Goal: Task Accomplishment & Management: Manage account settings

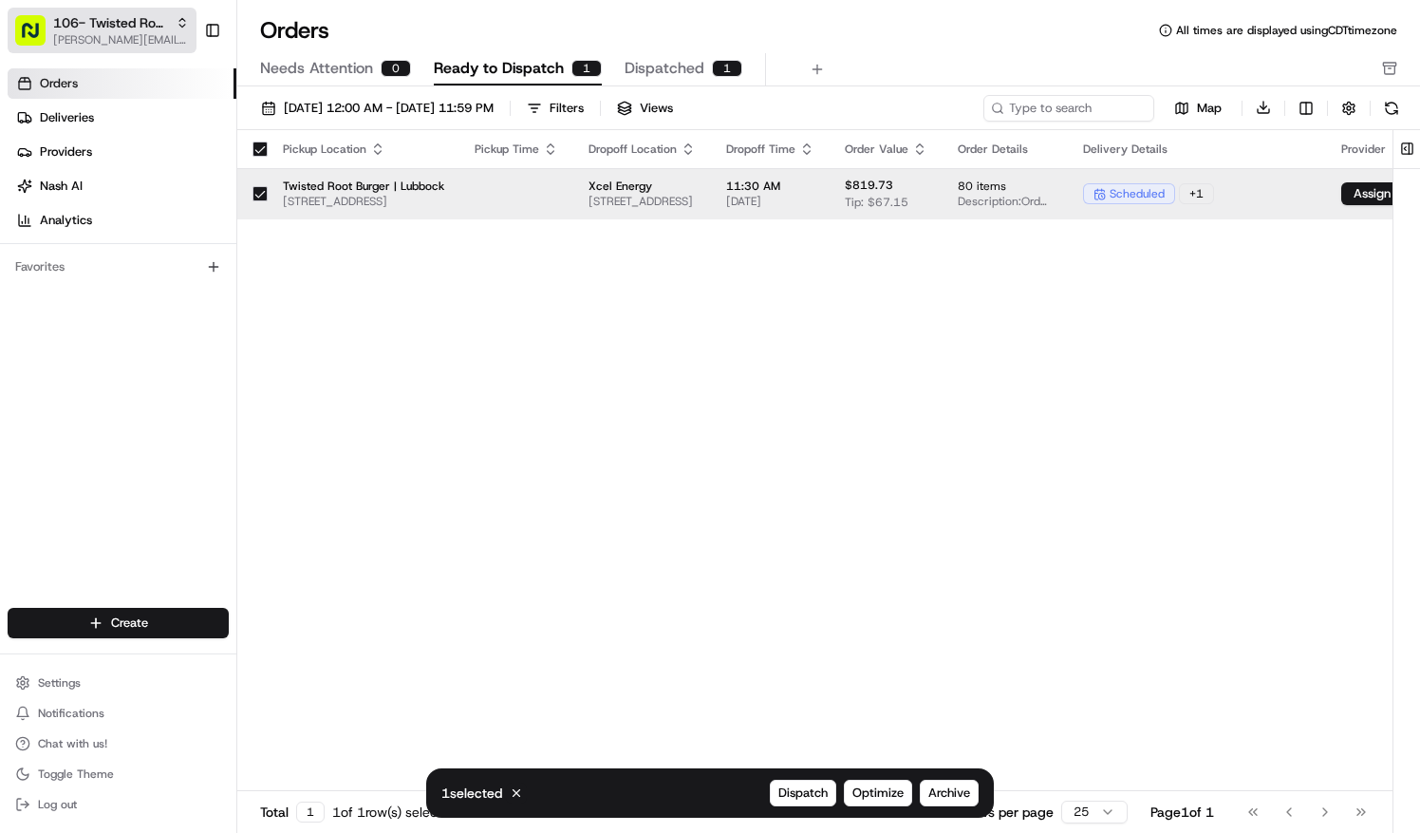
click at [110, 33] on span "natalie.wolfe@localfavorite.com" at bounding box center [121, 39] width 136 height 15
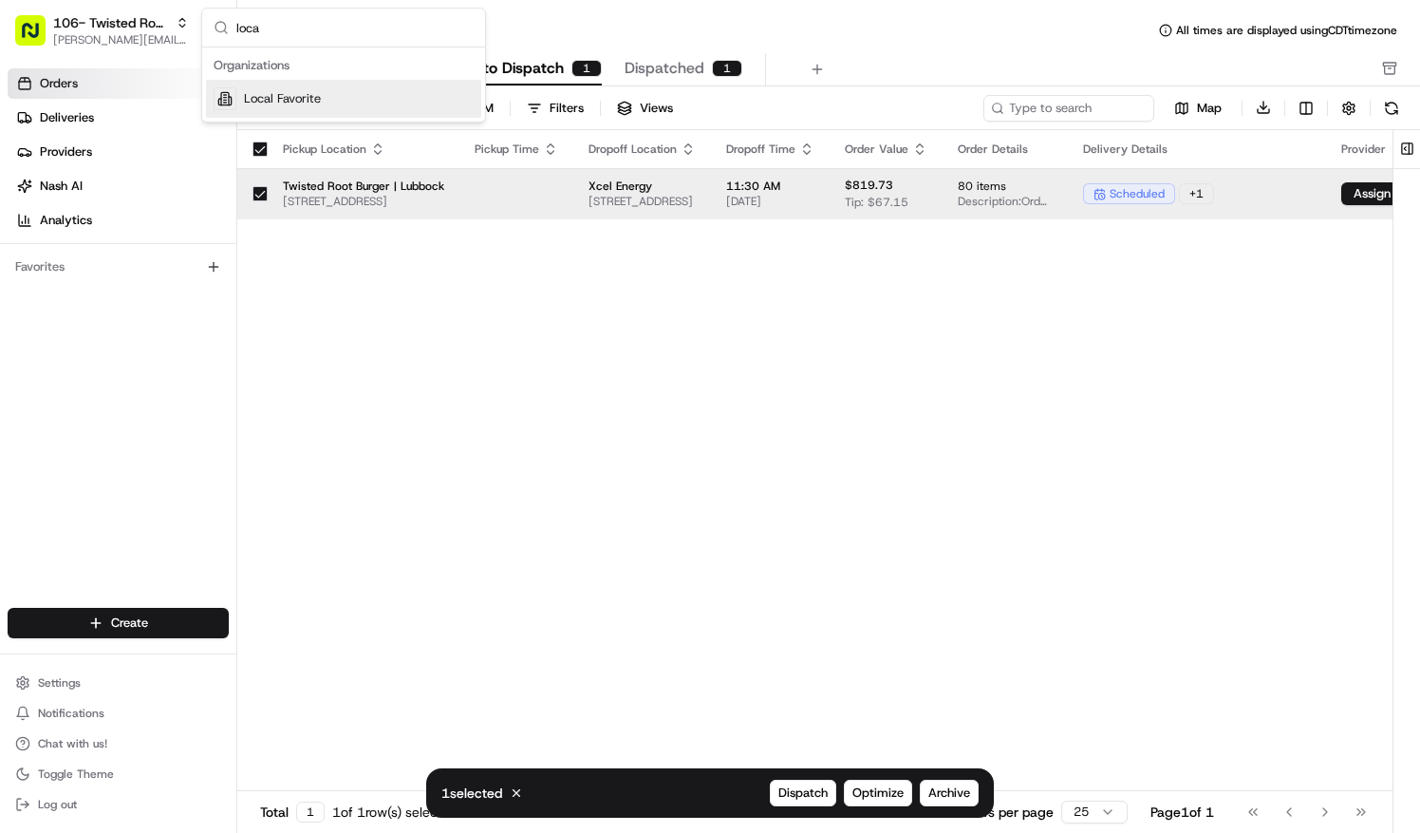
type input "loca"
click at [304, 103] on span "Local Favorite" at bounding box center [282, 98] width 77 height 17
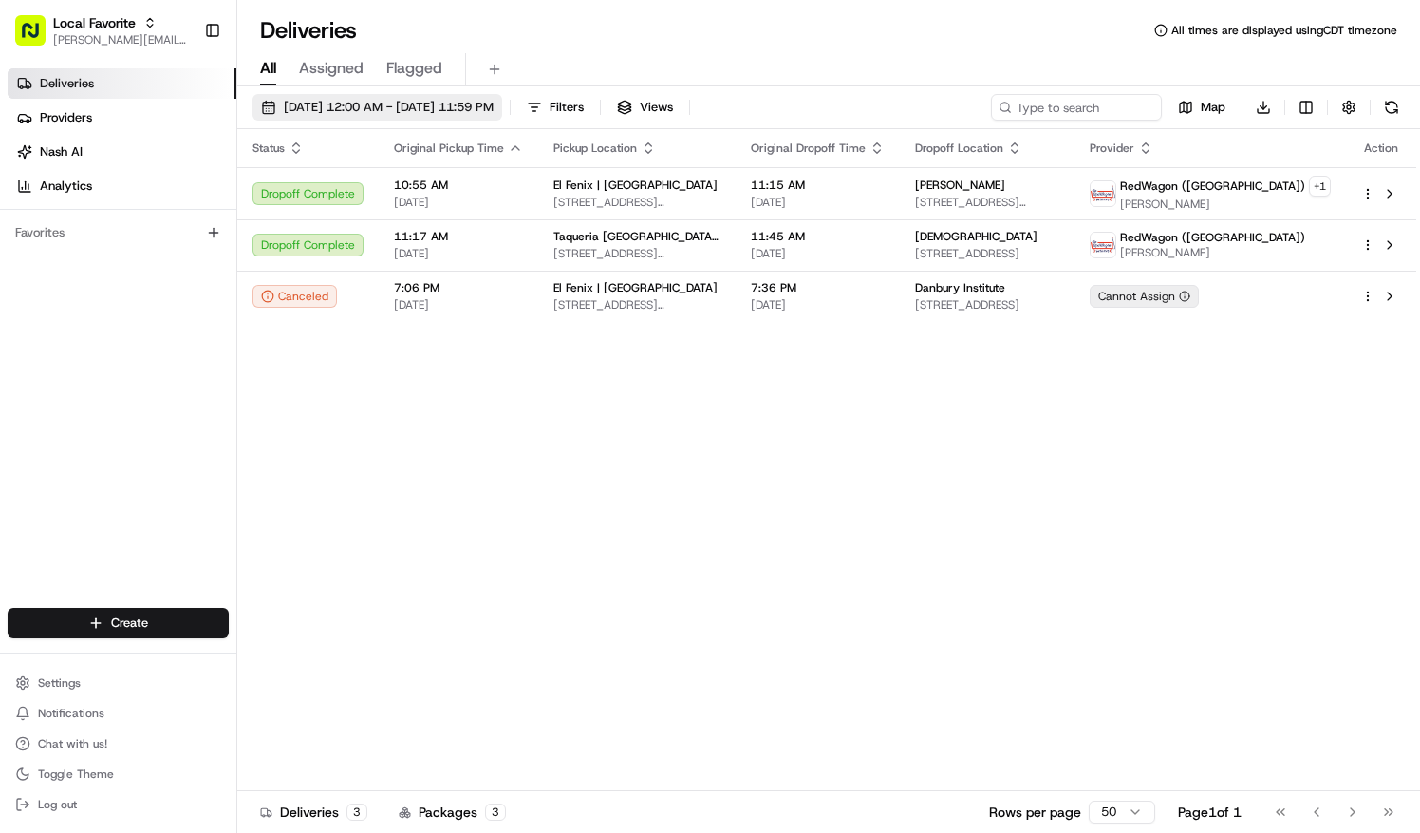
click at [336, 103] on span "06/08/2025 12:00 AM - 06/08/2025 11:59 PM" at bounding box center [389, 107] width 210 height 17
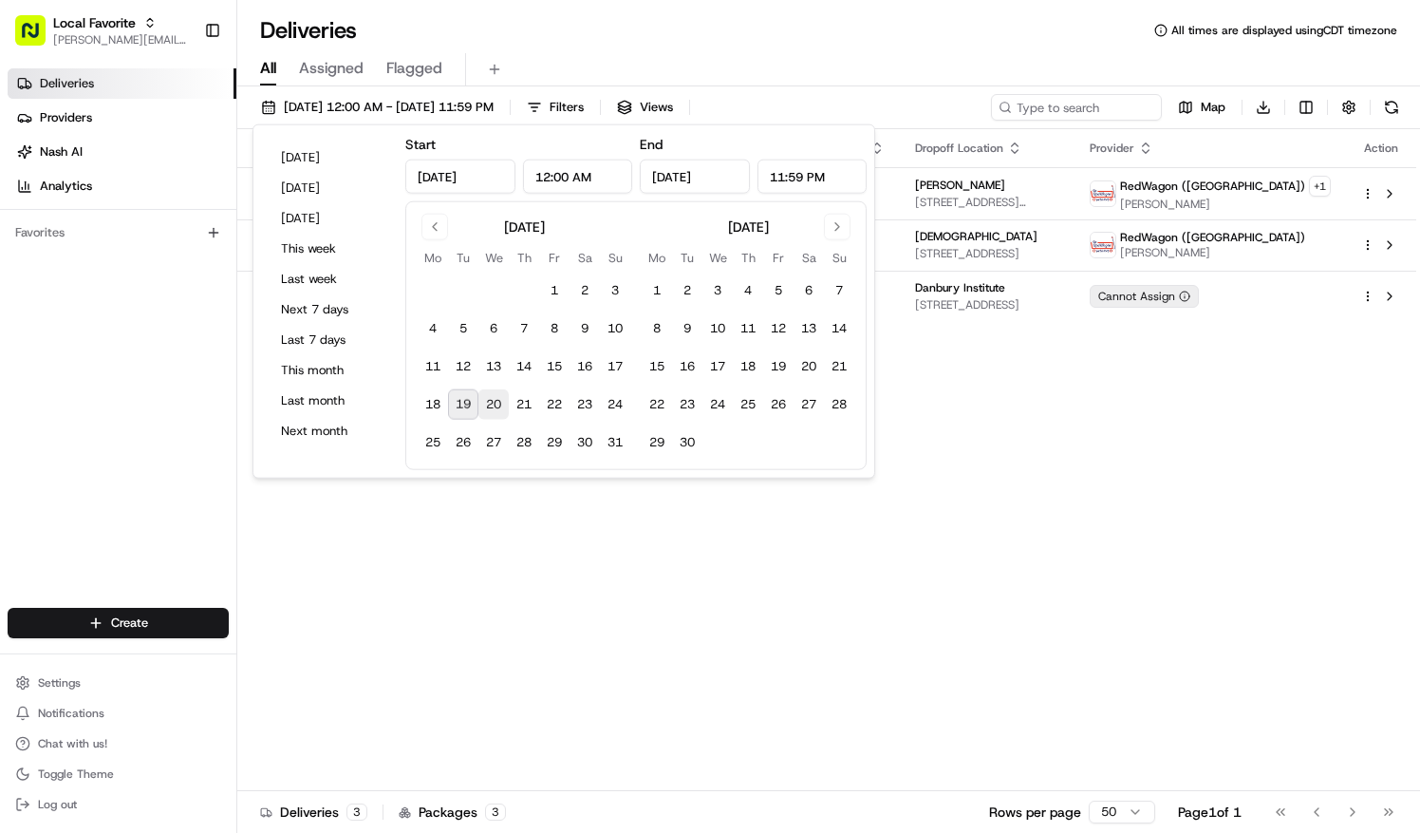
click at [492, 396] on button "20" at bounding box center [493, 404] width 30 height 30
type input "Aug 20, 2025"
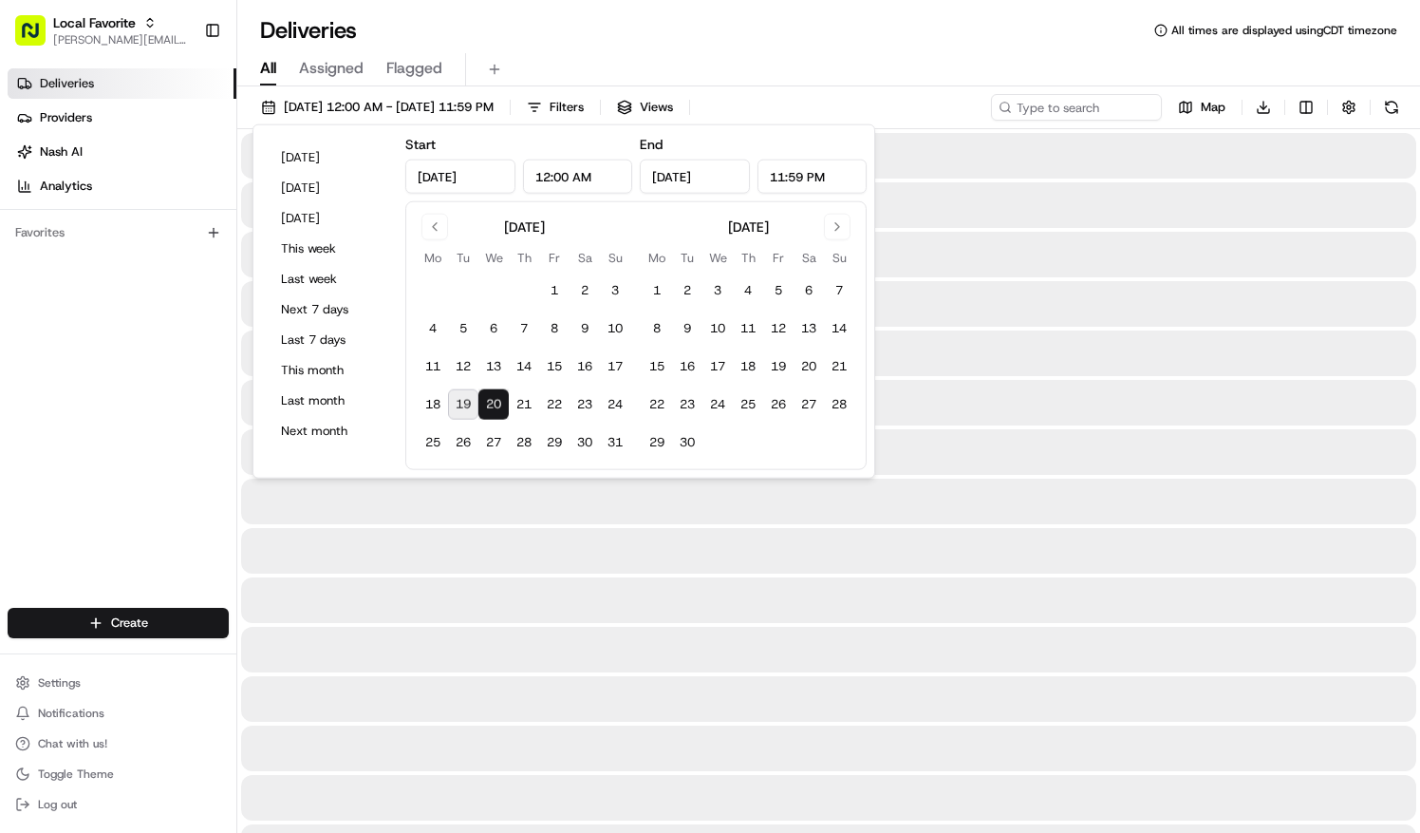
click at [492, 395] on button "20" at bounding box center [493, 404] width 30 height 30
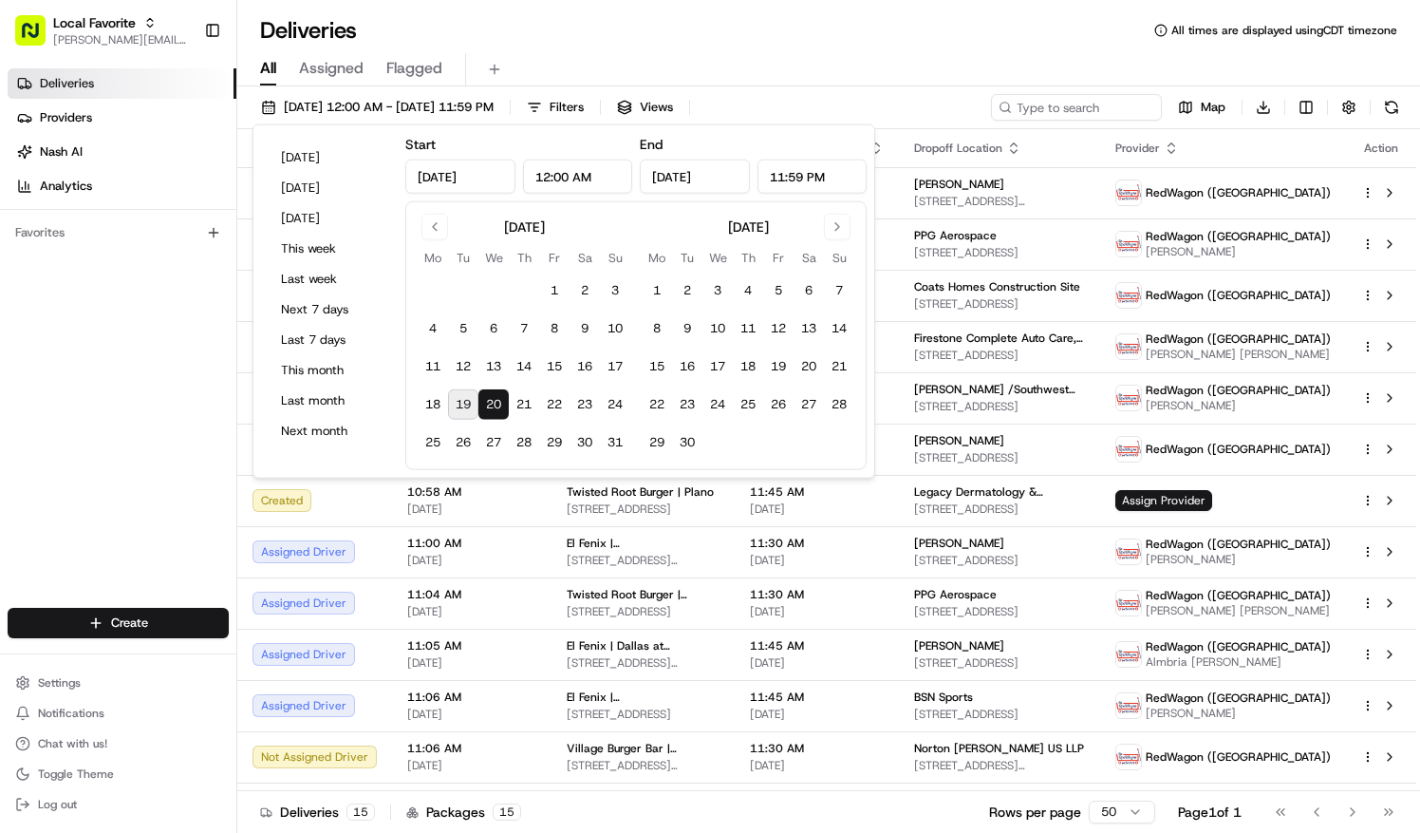
click at [567, 46] on div "All Assigned Flagged" at bounding box center [828, 66] width 1183 height 41
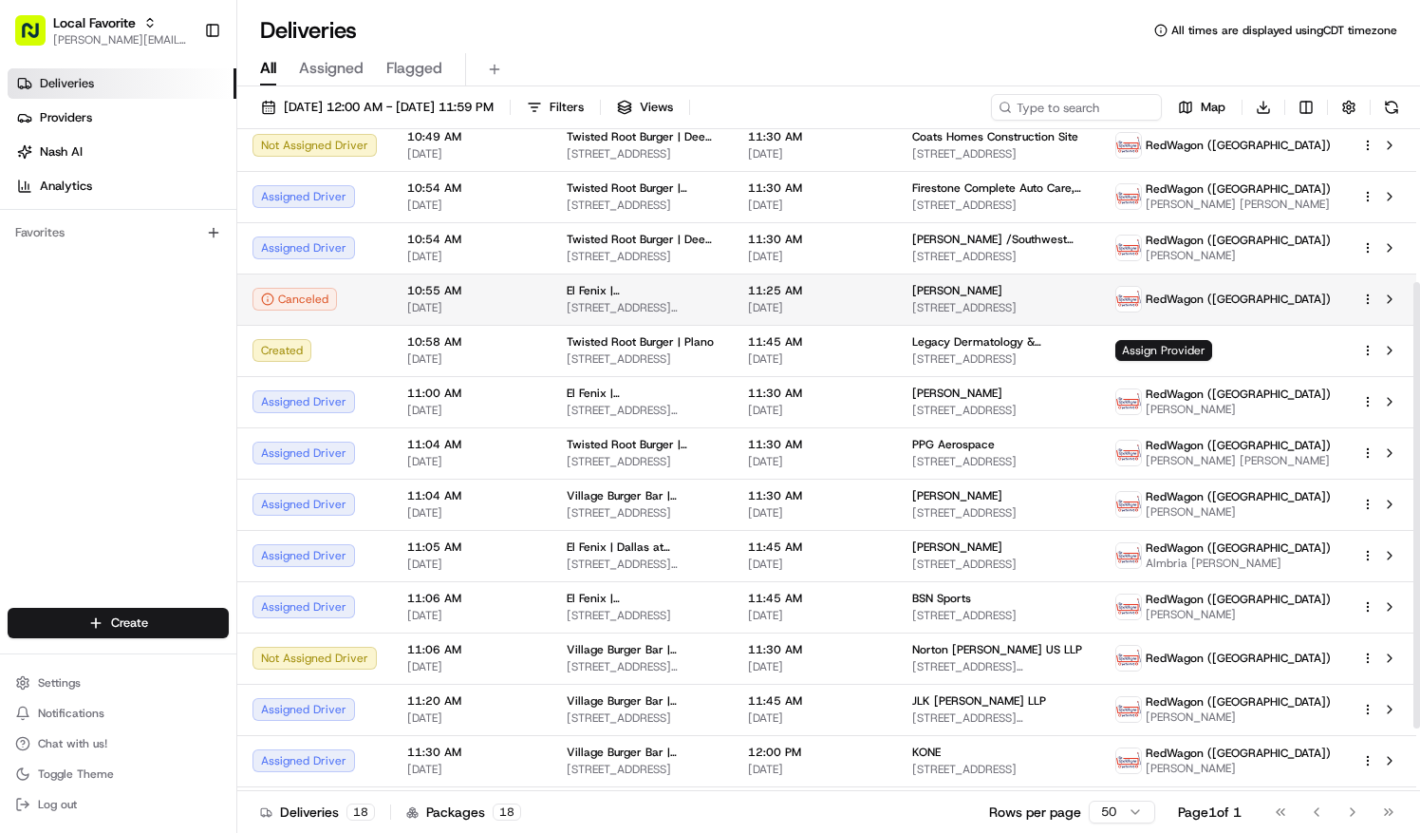
scroll to position [224, 0]
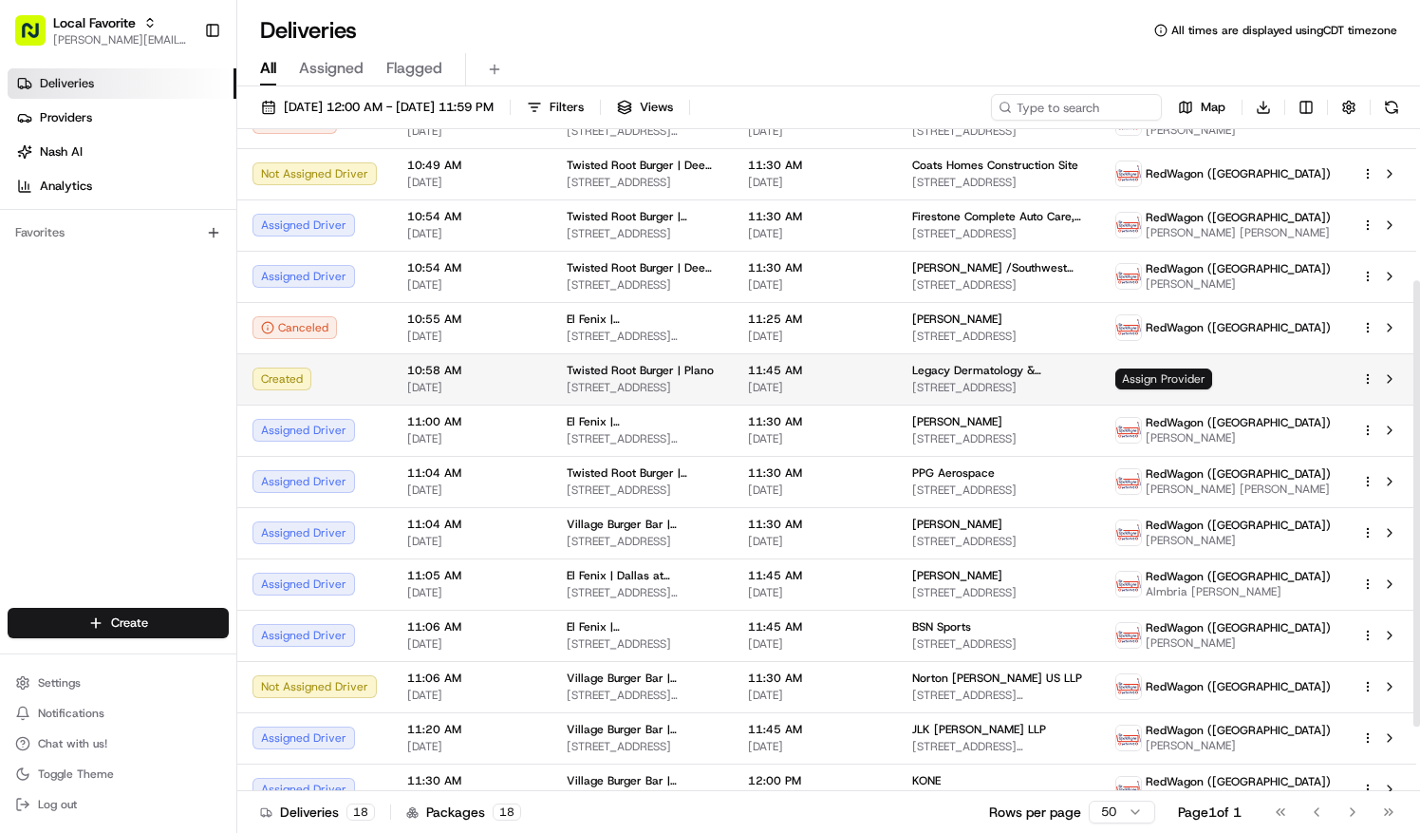
click at [1189, 386] on span "Assign Provider" at bounding box center [1163, 378] width 97 height 21
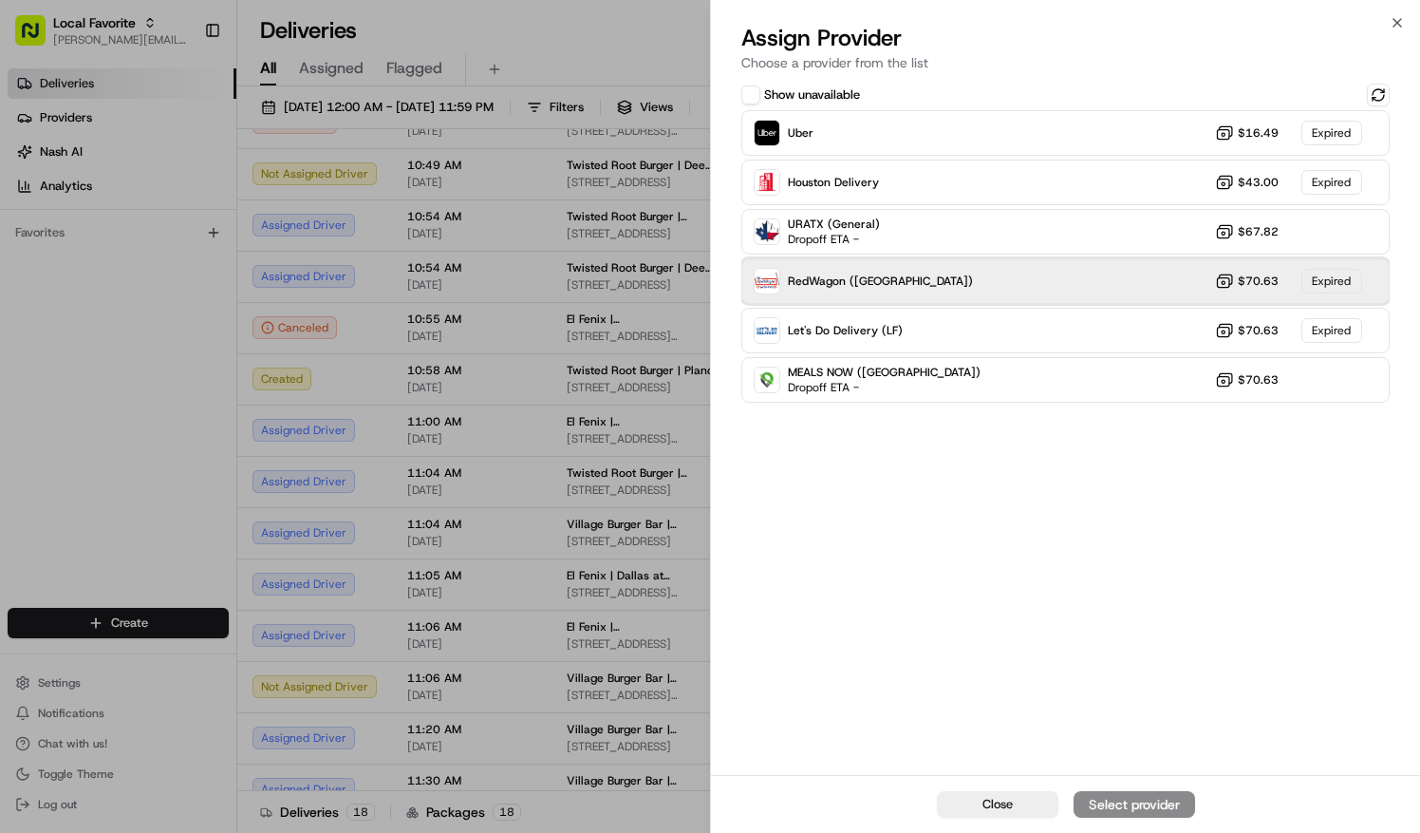
click at [938, 285] on div "RedWagon (Dallas) $70.63 Expired" at bounding box center [1065, 281] width 648 height 46
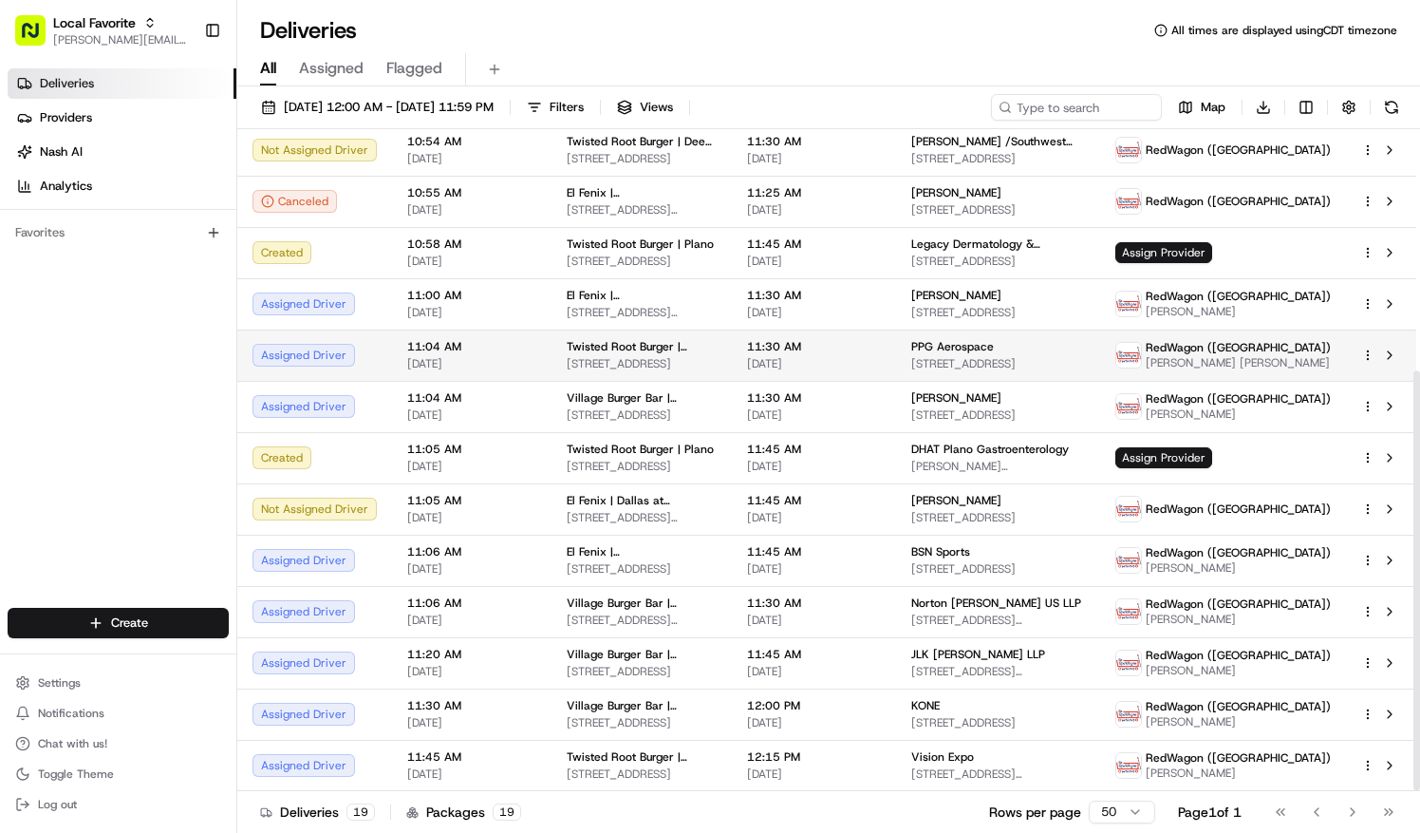
scroll to position [380, 0]
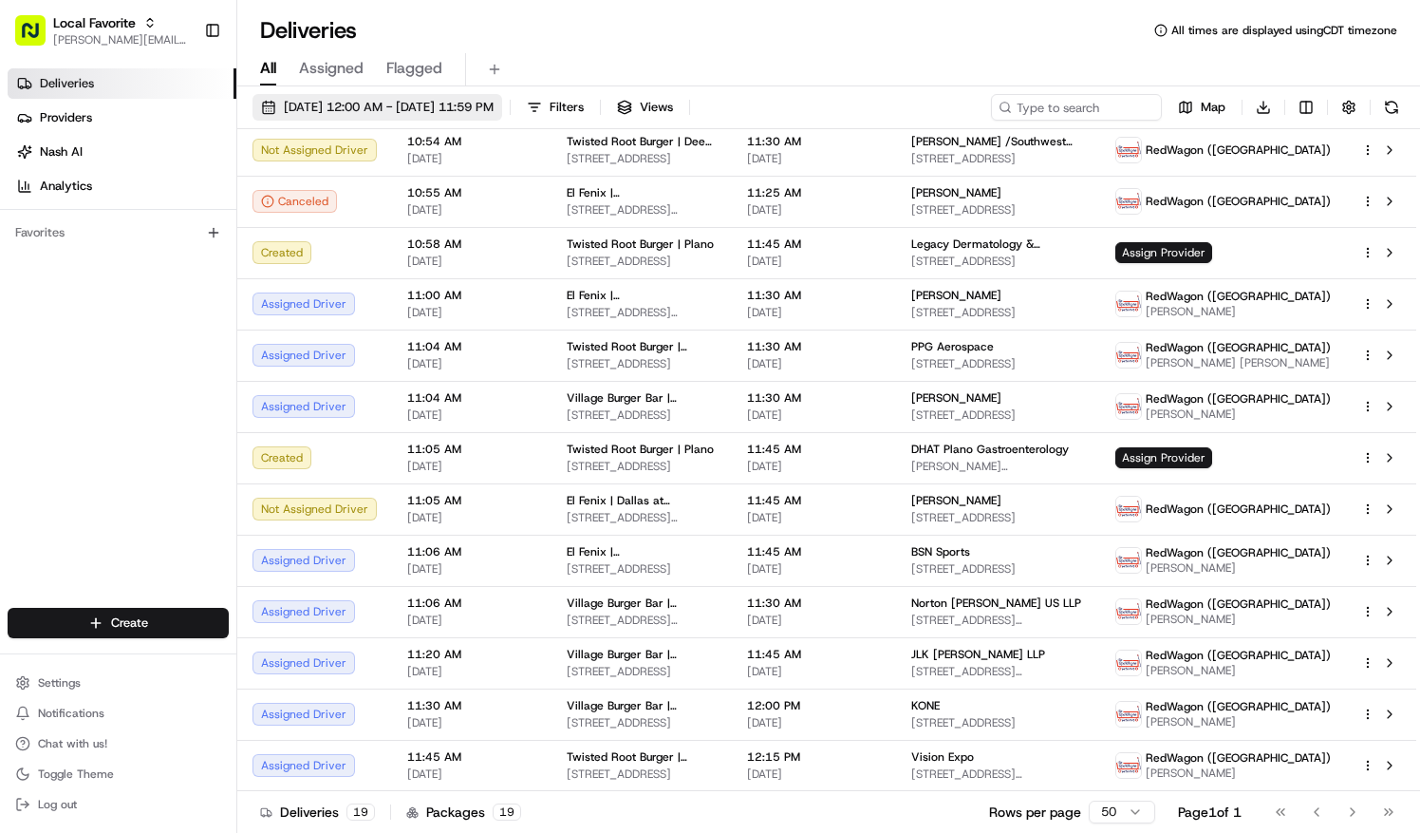
click at [313, 108] on span "08/20/2025 12:00 AM - 08/20/2025 11:59 PM" at bounding box center [389, 107] width 210 height 17
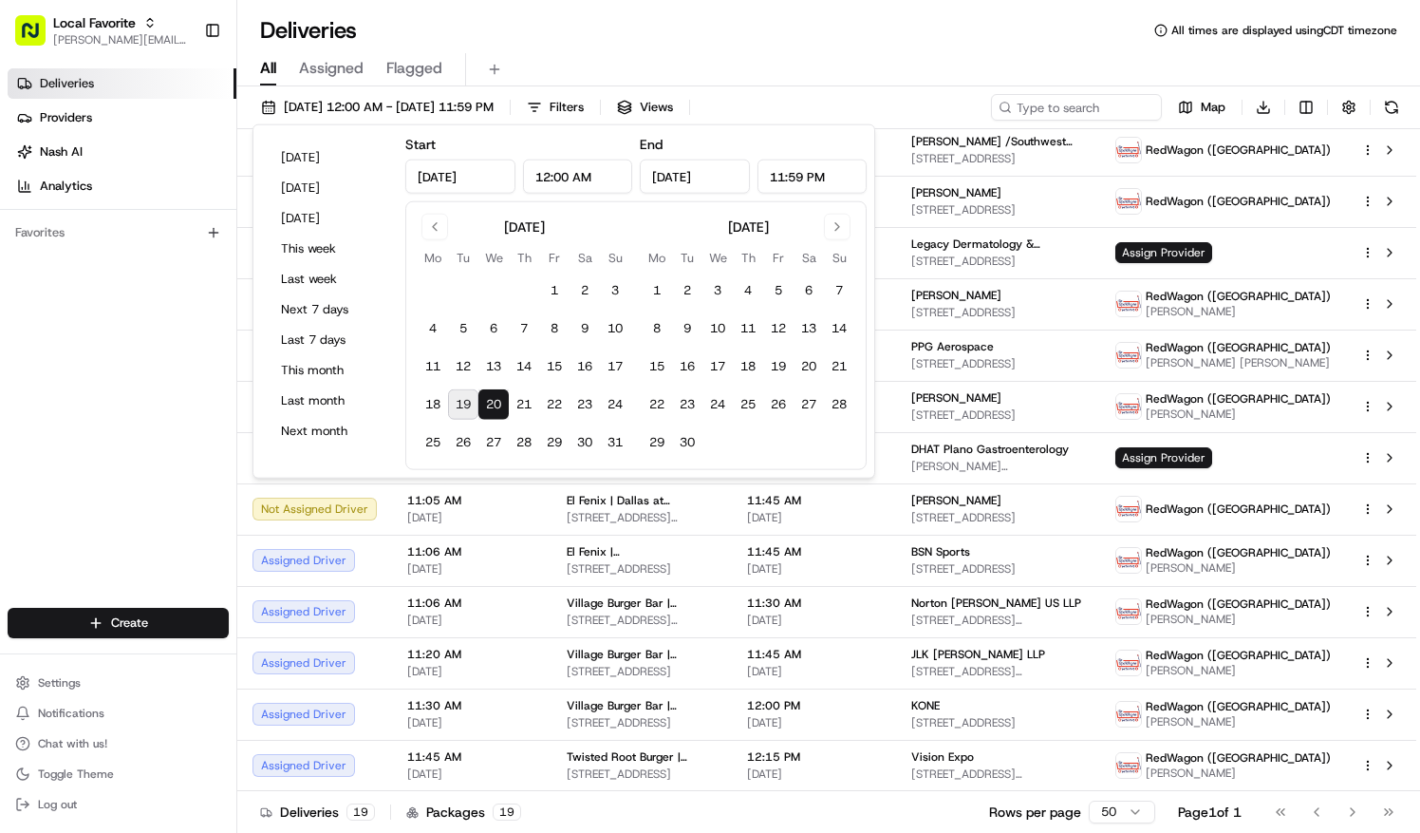
click at [459, 404] on button "19" at bounding box center [463, 404] width 30 height 30
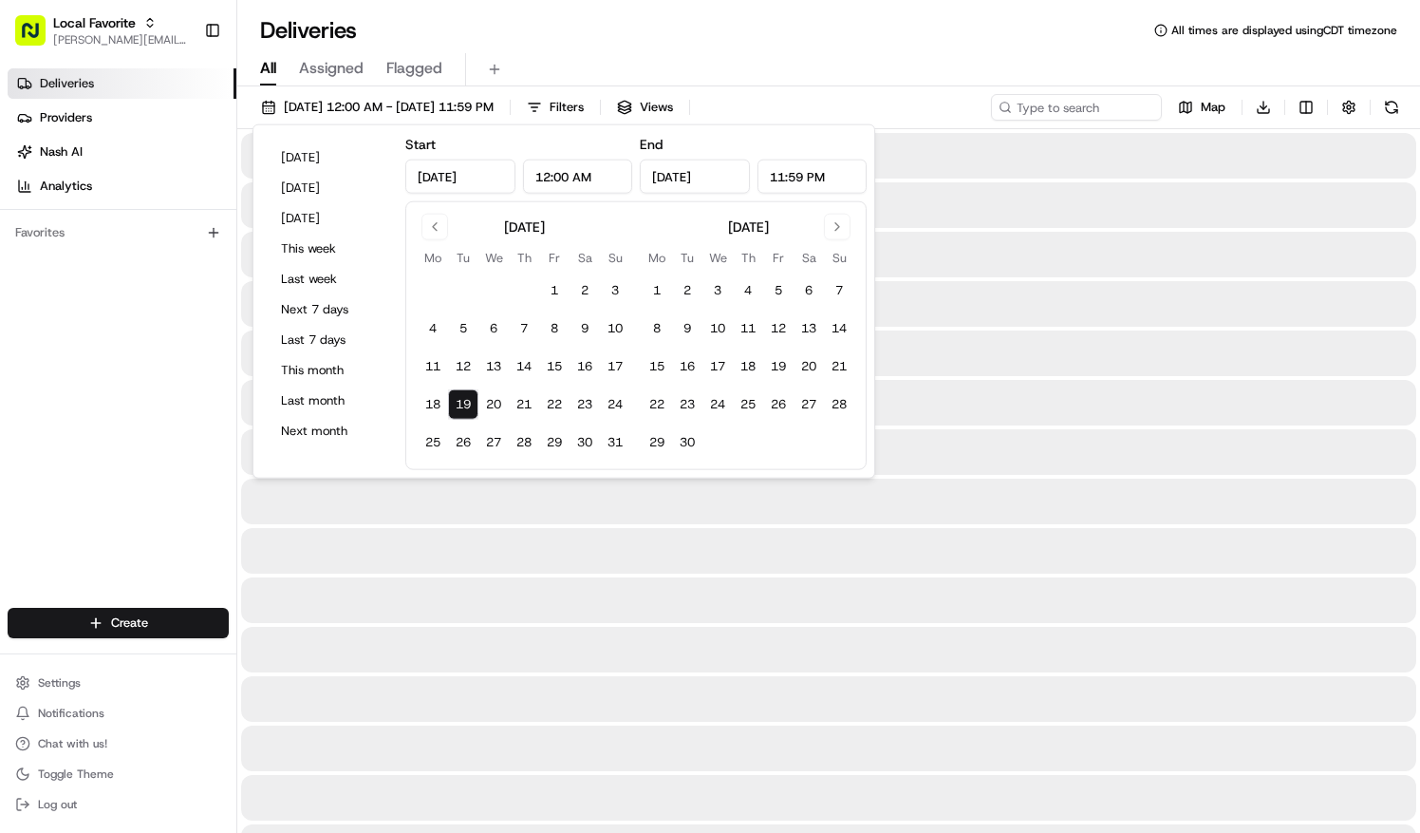
type input "Aug 19, 2025"
click at [509, 19] on div "Deliveries All times are displayed using CDT timezone" at bounding box center [828, 30] width 1183 height 30
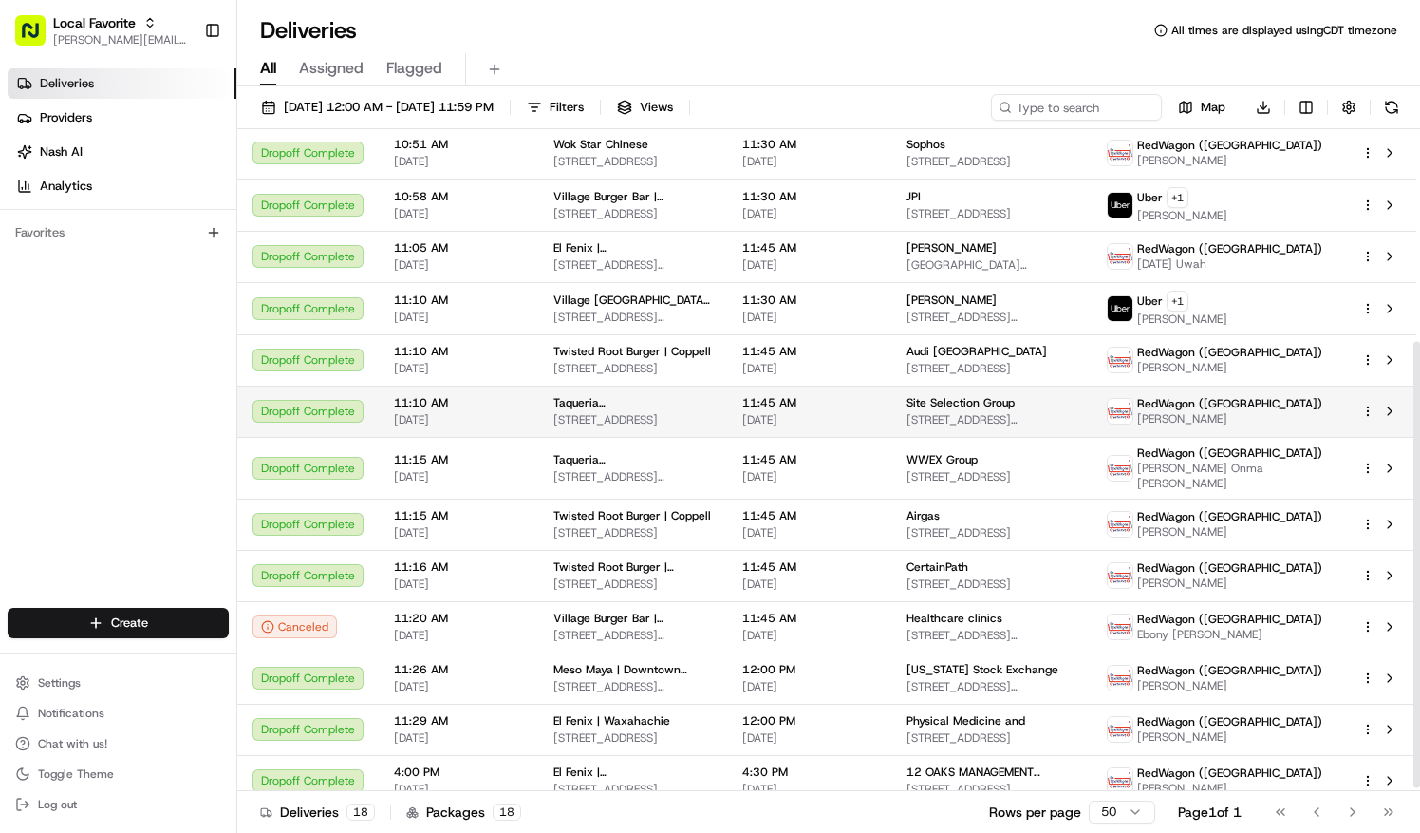
scroll to position [319, 0]
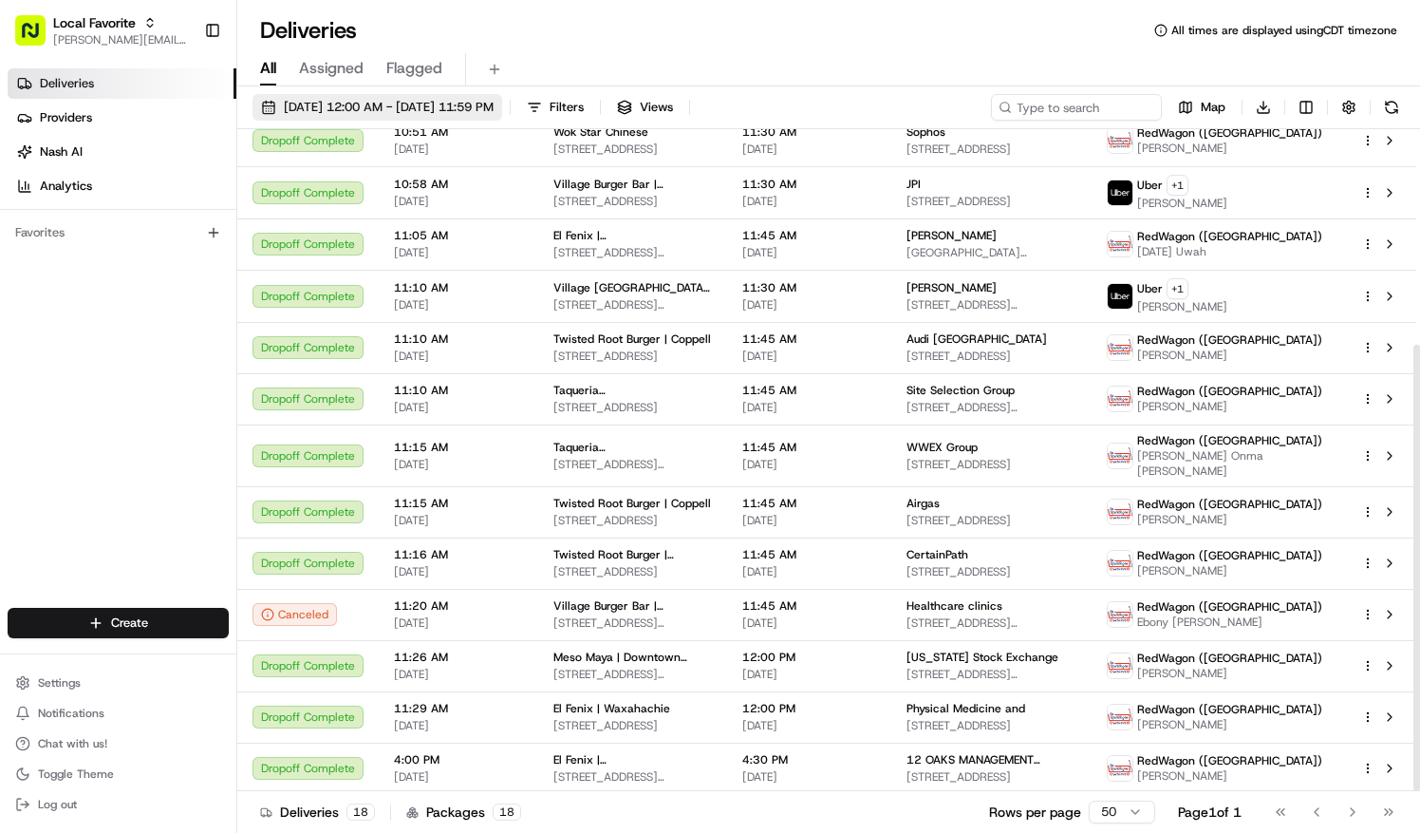
click at [328, 103] on span "08/19/2025 12:00 AM - 08/19/2025 11:59 PM" at bounding box center [389, 107] width 210 height 17
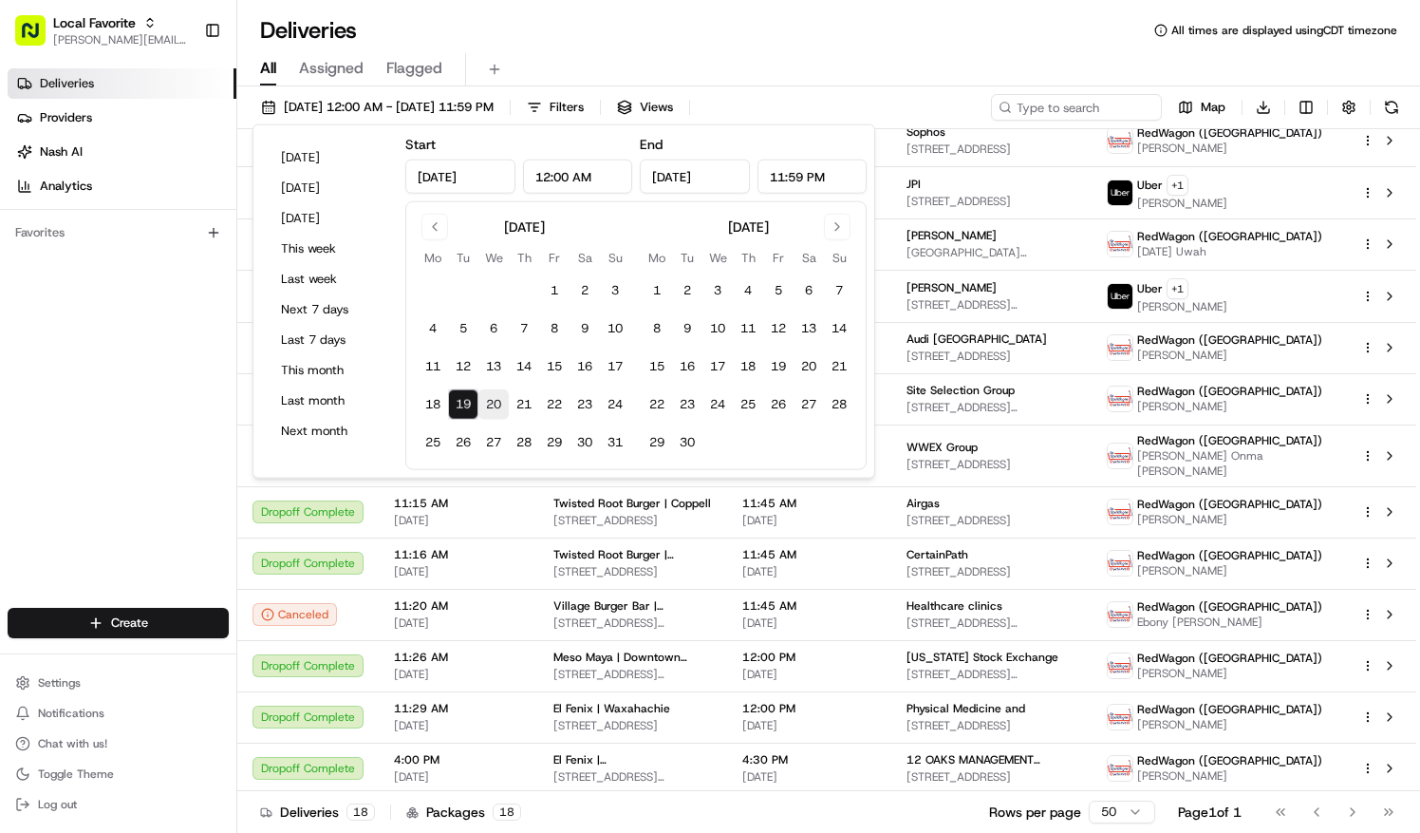
click at [493, 405] on button "20" at bounding box center [493, 404] width 30 height 30
type input "Aug 20, 2025"
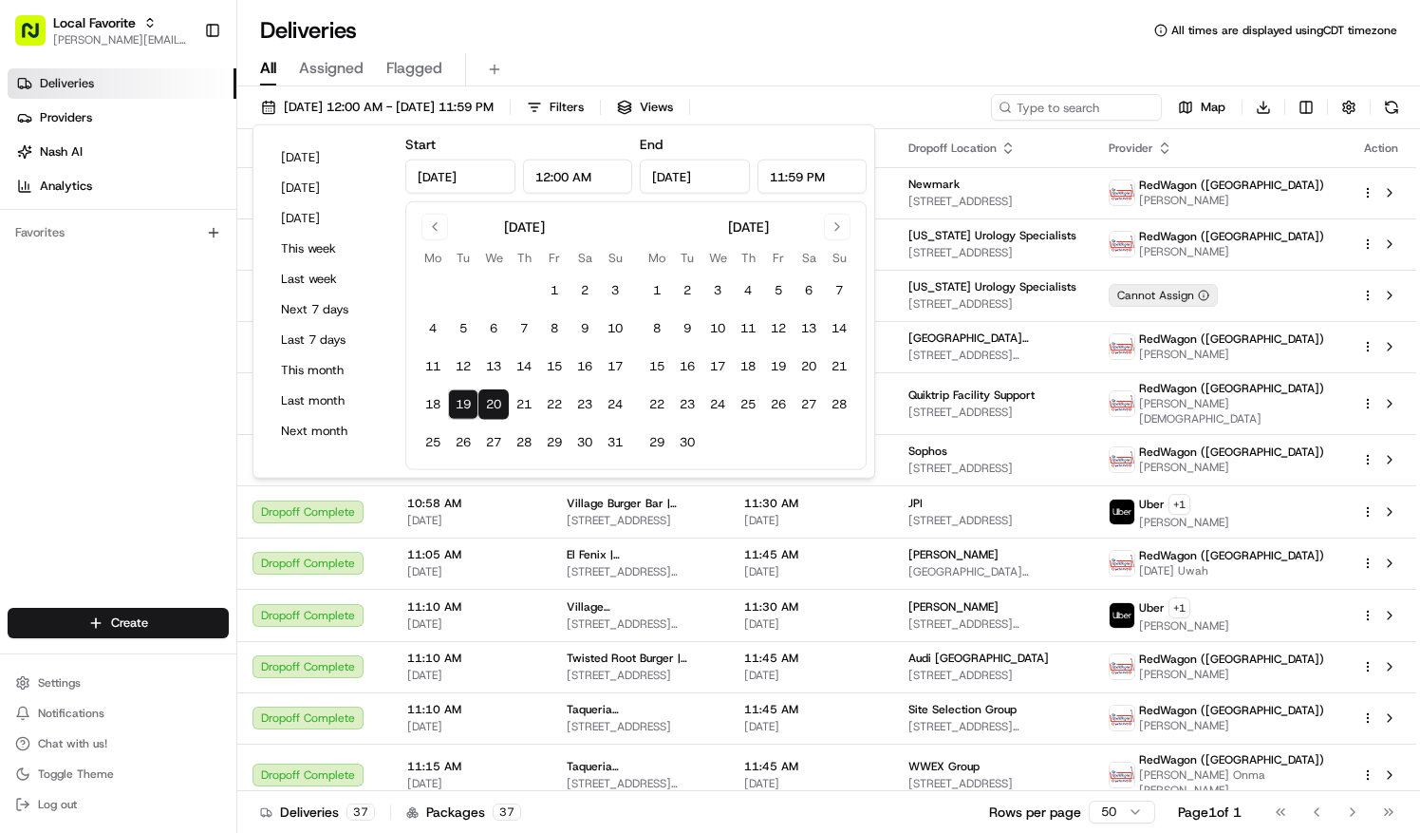
click at [162, 371] on div "Deliveries Providers Nash AI Analytics Favorites" at bounding box center [118, 340] width 236 height 558
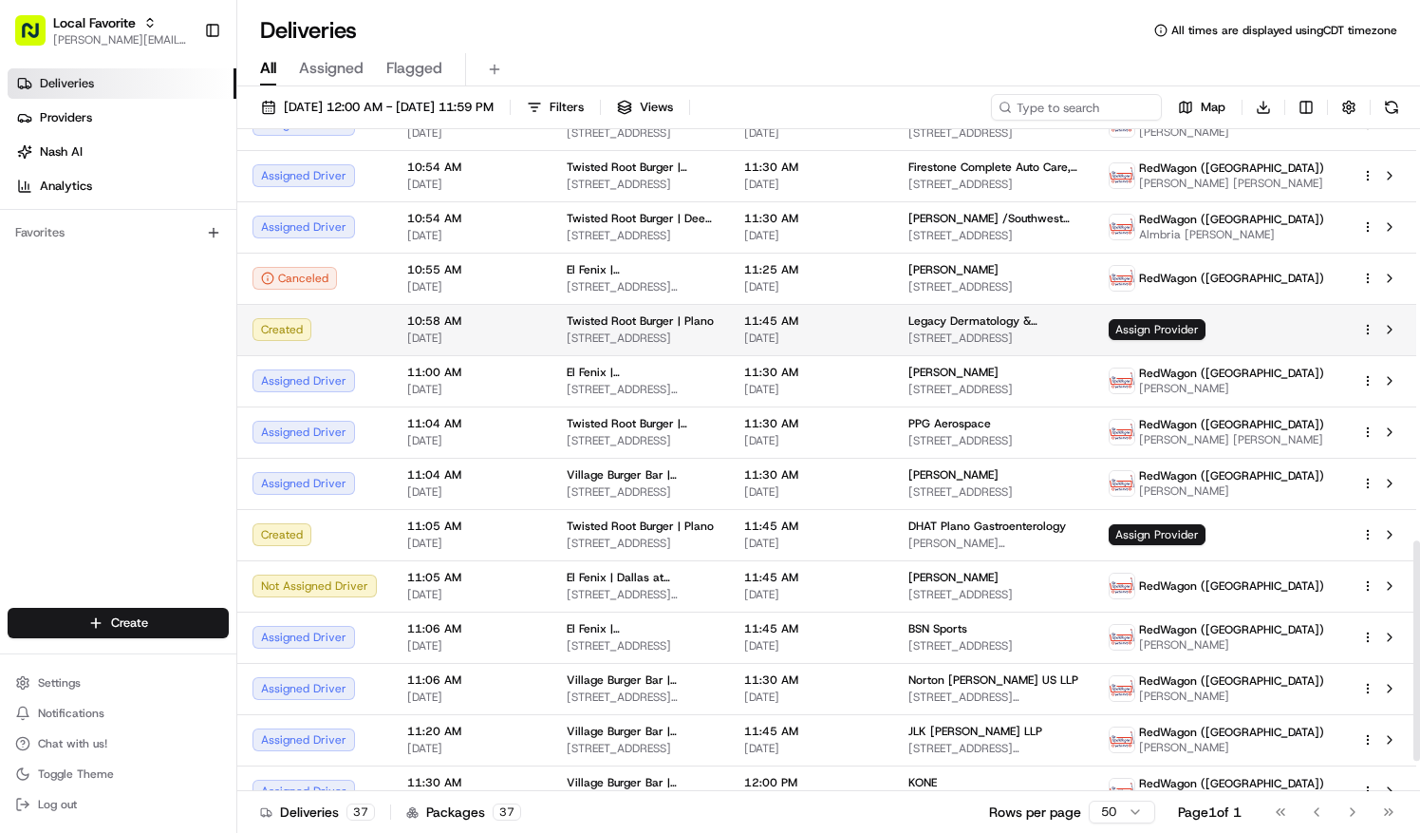
scroll to position [1234, 0]
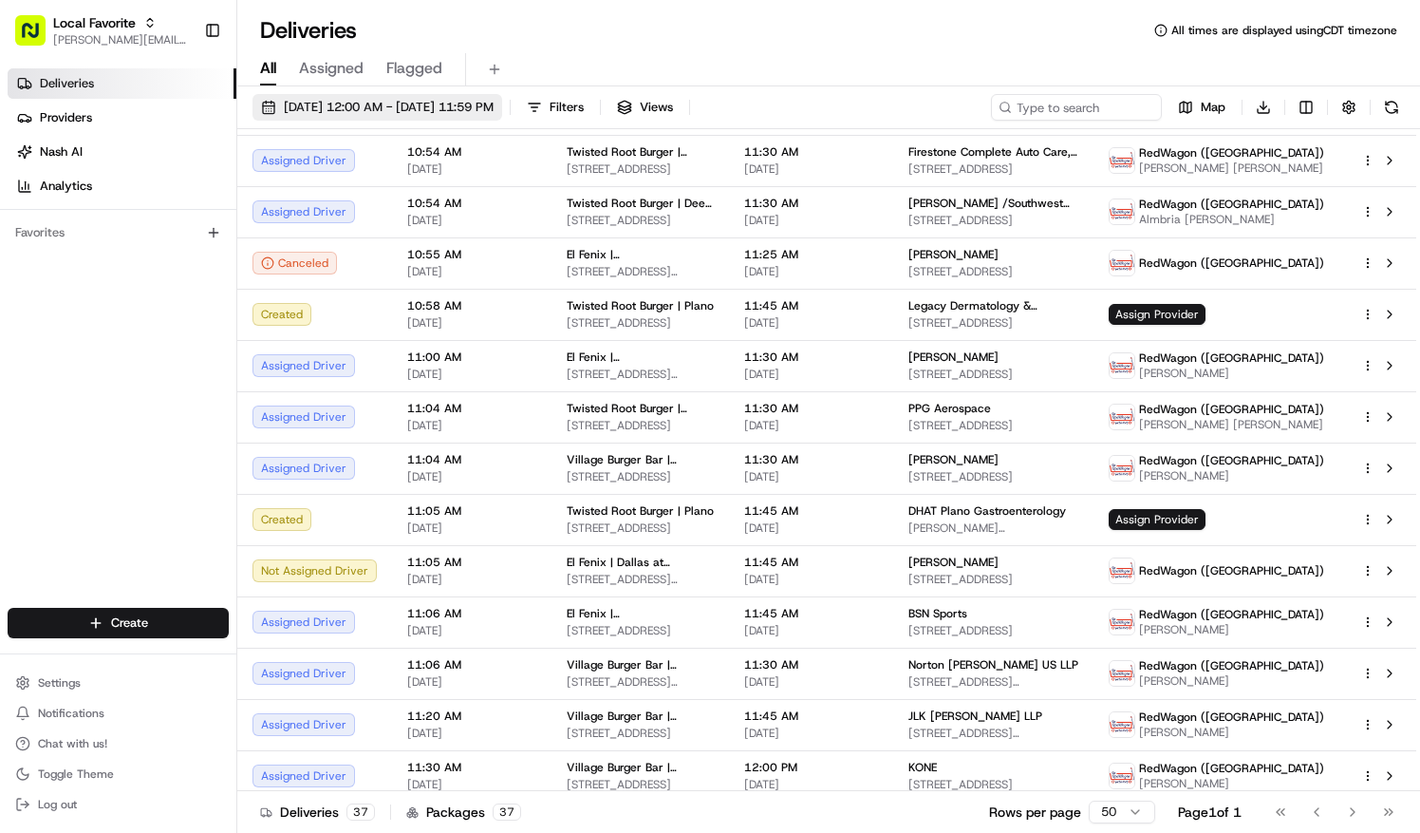
click at [316, 110] on span "08/19/2025 12:00 AM - 08/20/2025 11:59 PM" at bounding box center [389, 107] width 210 height 17
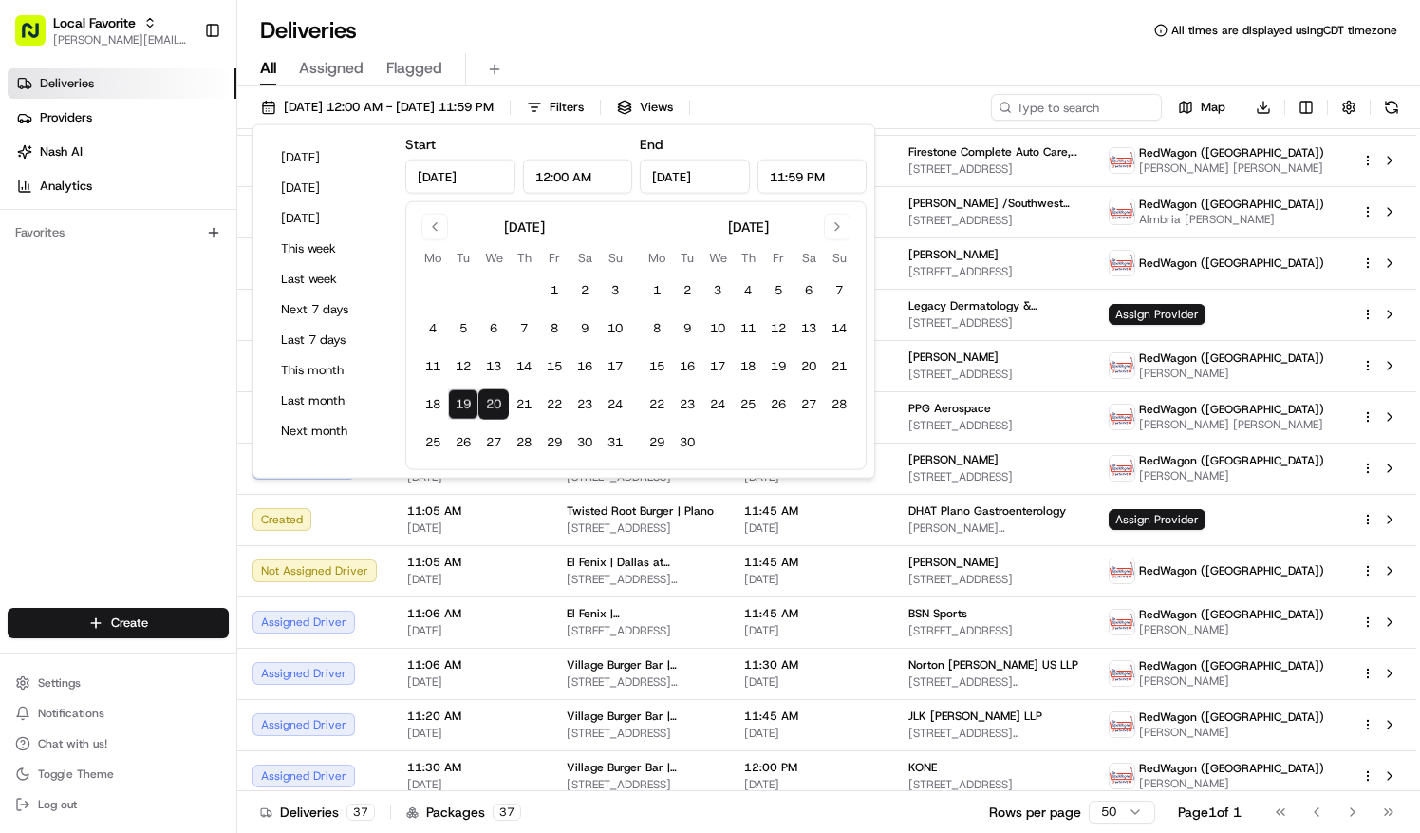
click at [496, 403] on button "20" at bounding box center [493, 404] width 30 height 30
type input "Aug 20, 2025"
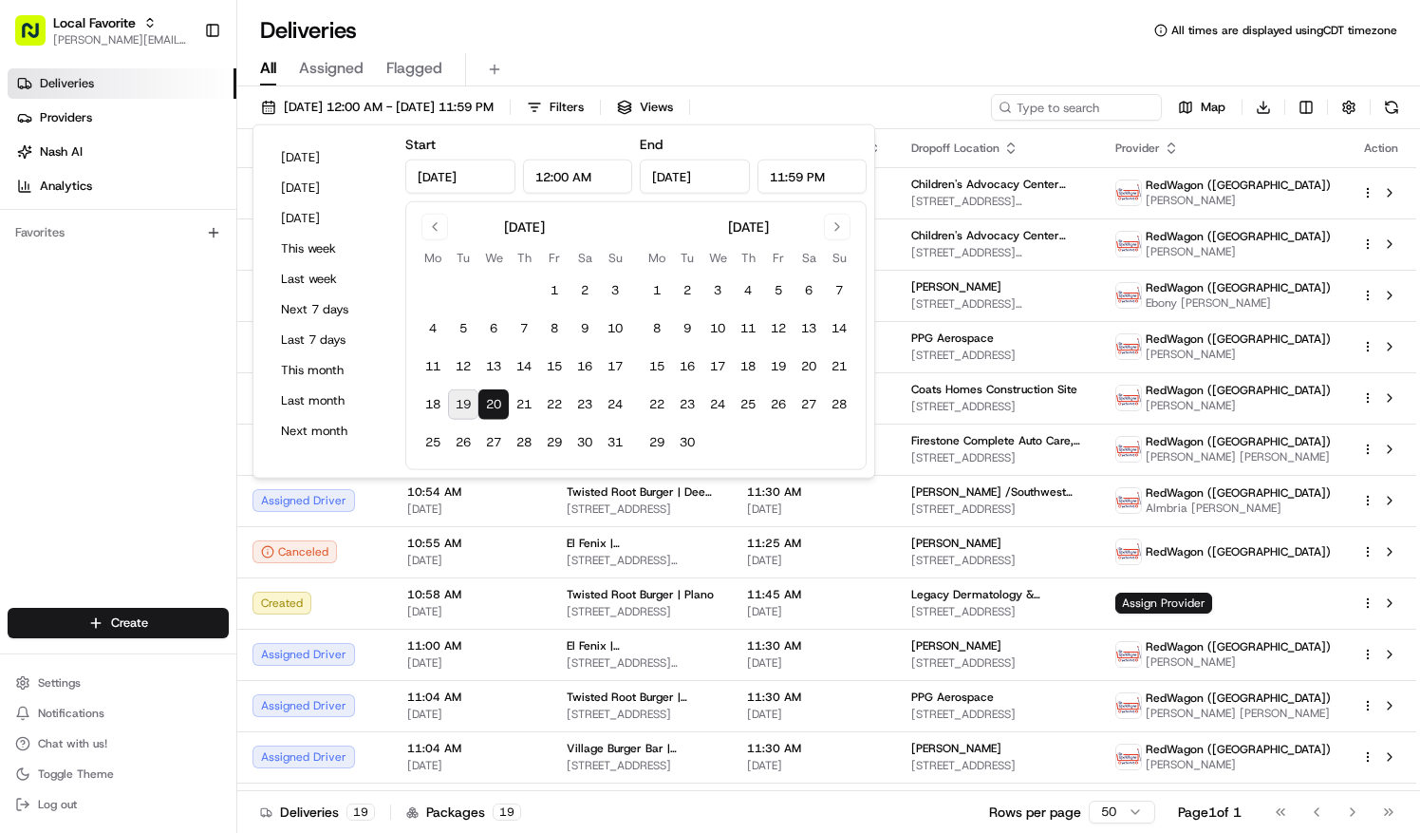
click at [518, 36] on div "Deliveries All times are displayed using CDT timezone" at bounding box center [828, 30] width 1183 height 30
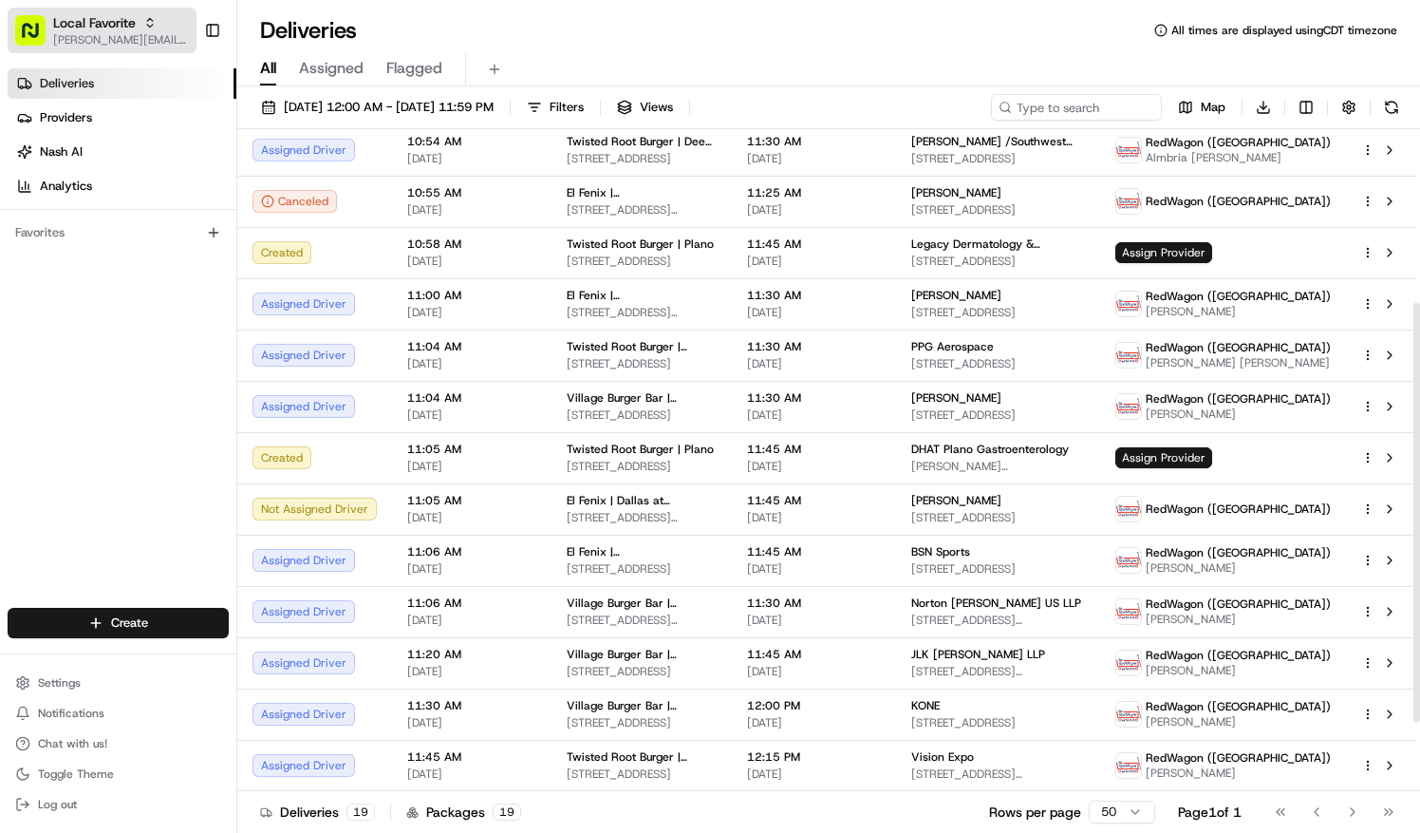
scroll to position [380, 0]
